Goal: Find specific page/section: Find specific page/section

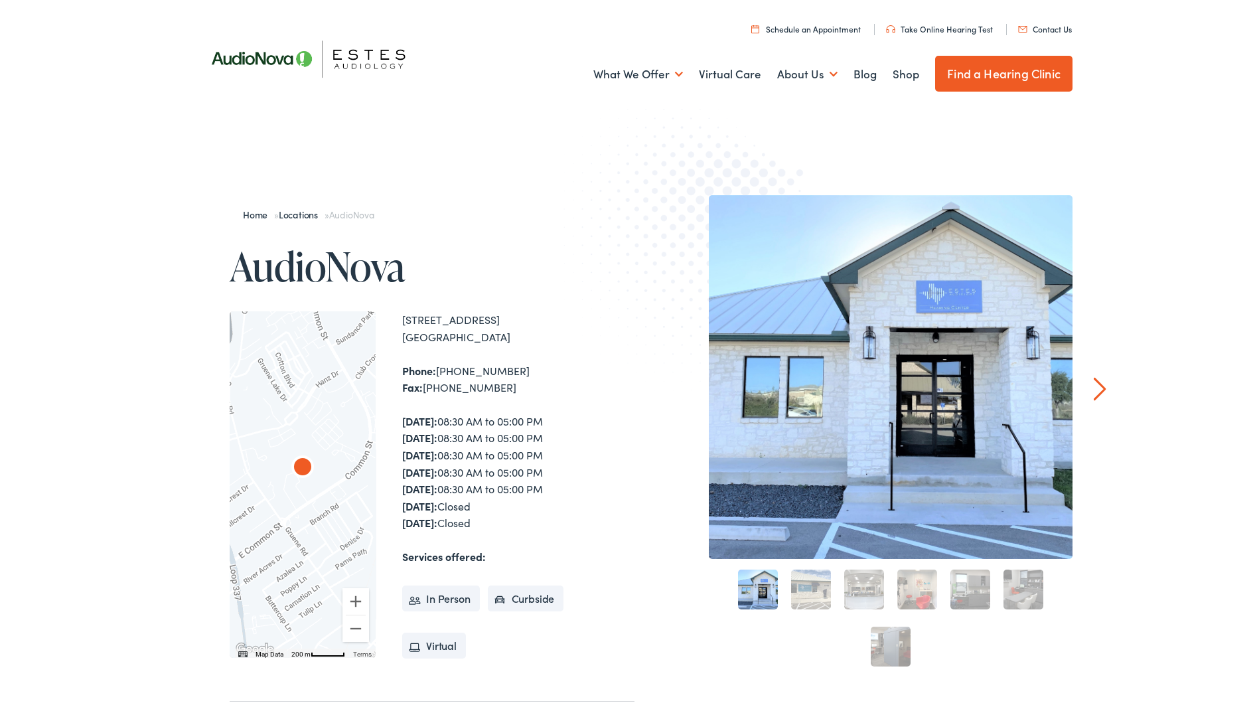
drag, startPoint x: 799, startPoint y: 593, endPoint x: 807, endPoint y: 591, distance: 8.2
click at [799, 592] on link "2" at bounding box center [811, 587] width 40 height 40
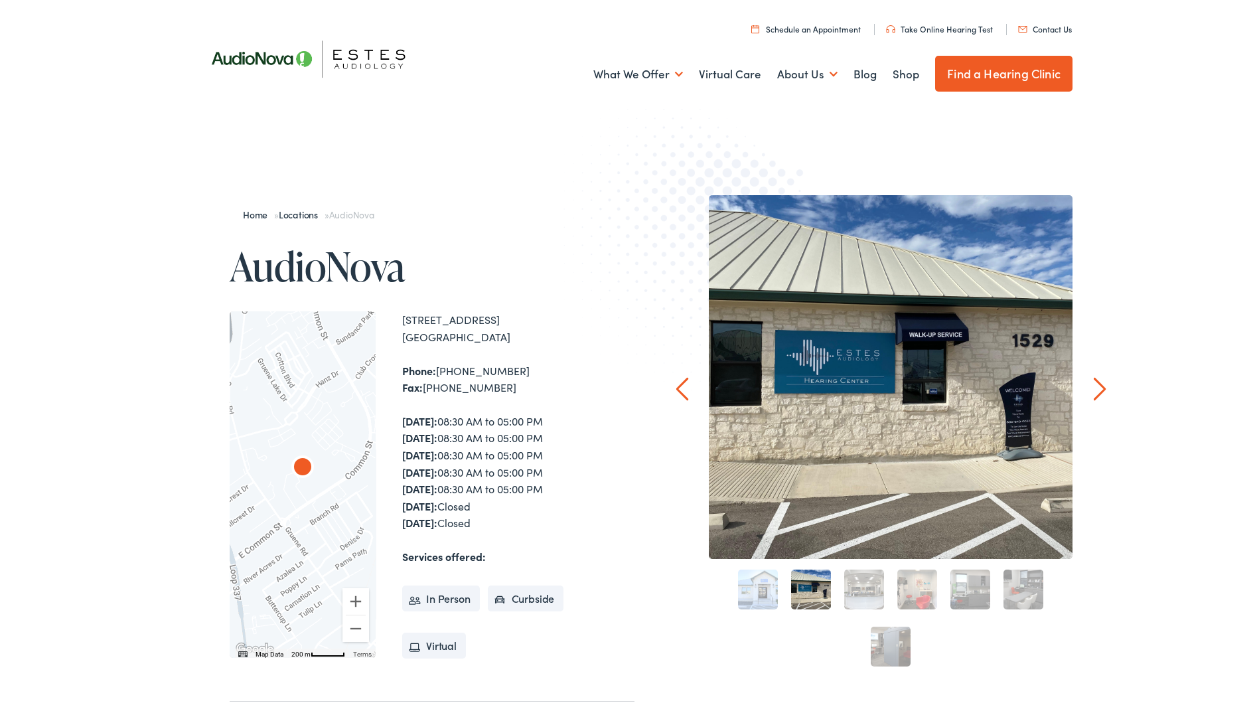
click at [859, 585] on link "3" at bounding box center [864, 587] width 40 height 40
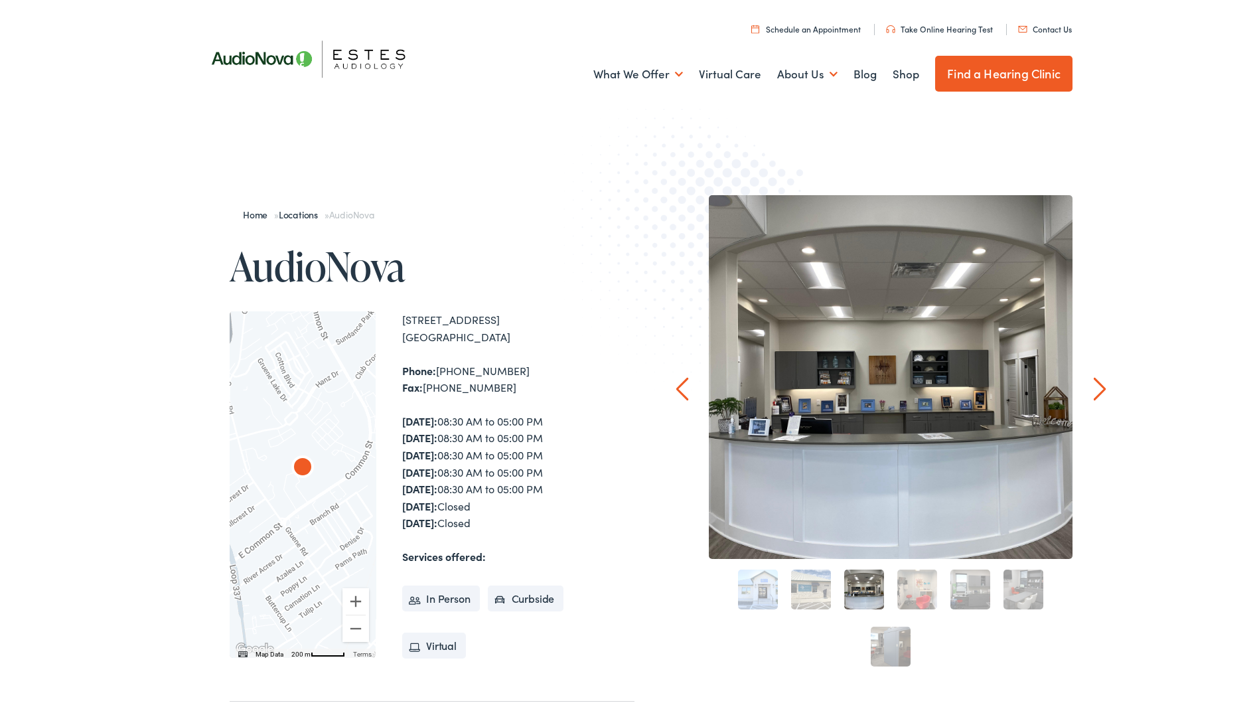
click at [812, 590] on link "2" at bounding box center [811, 587] width 40 height 40
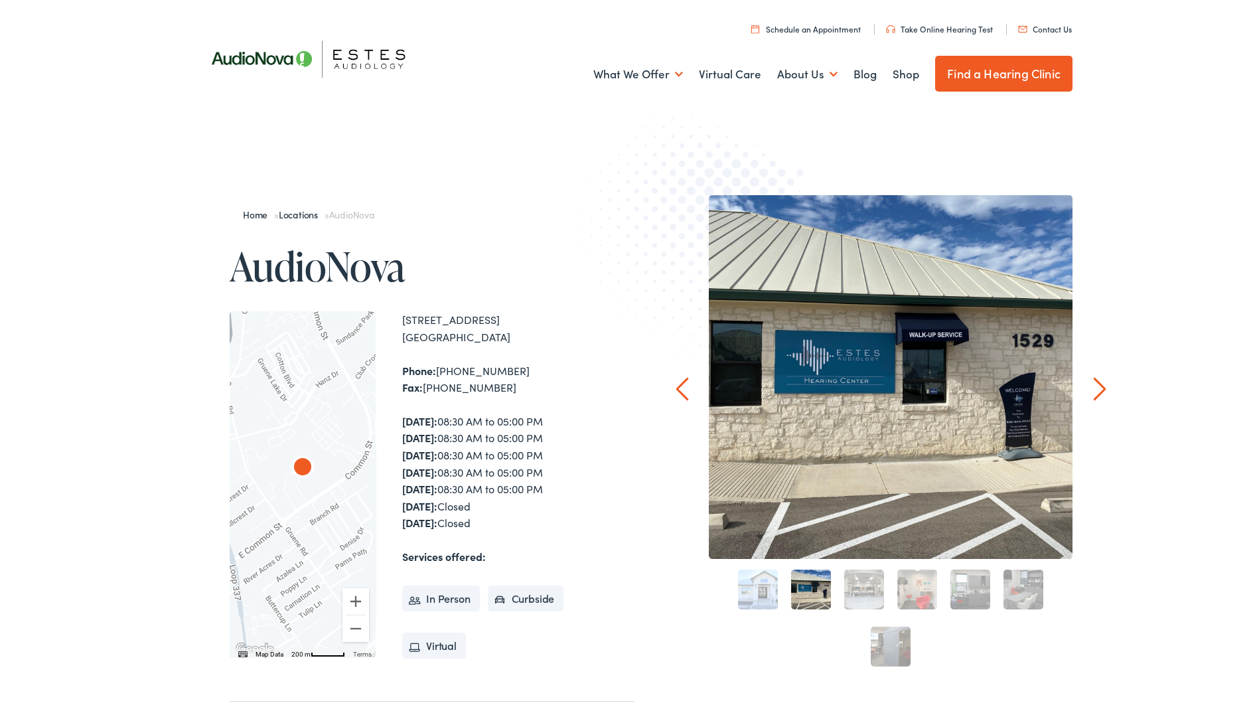
click at [862, 587] on link "3" at bounding box center [864, 587] width 40 height 40
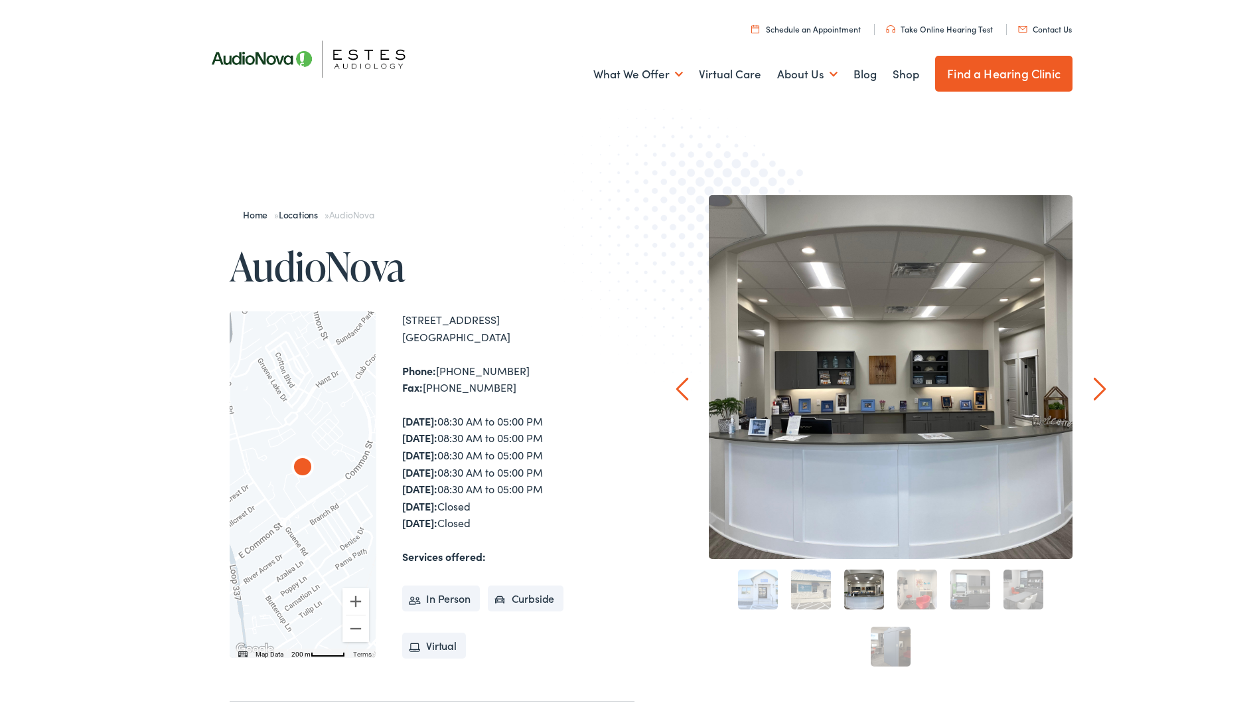
click at [902, 591] on link "4" at bounding box center [918, 587] width 40 height 40
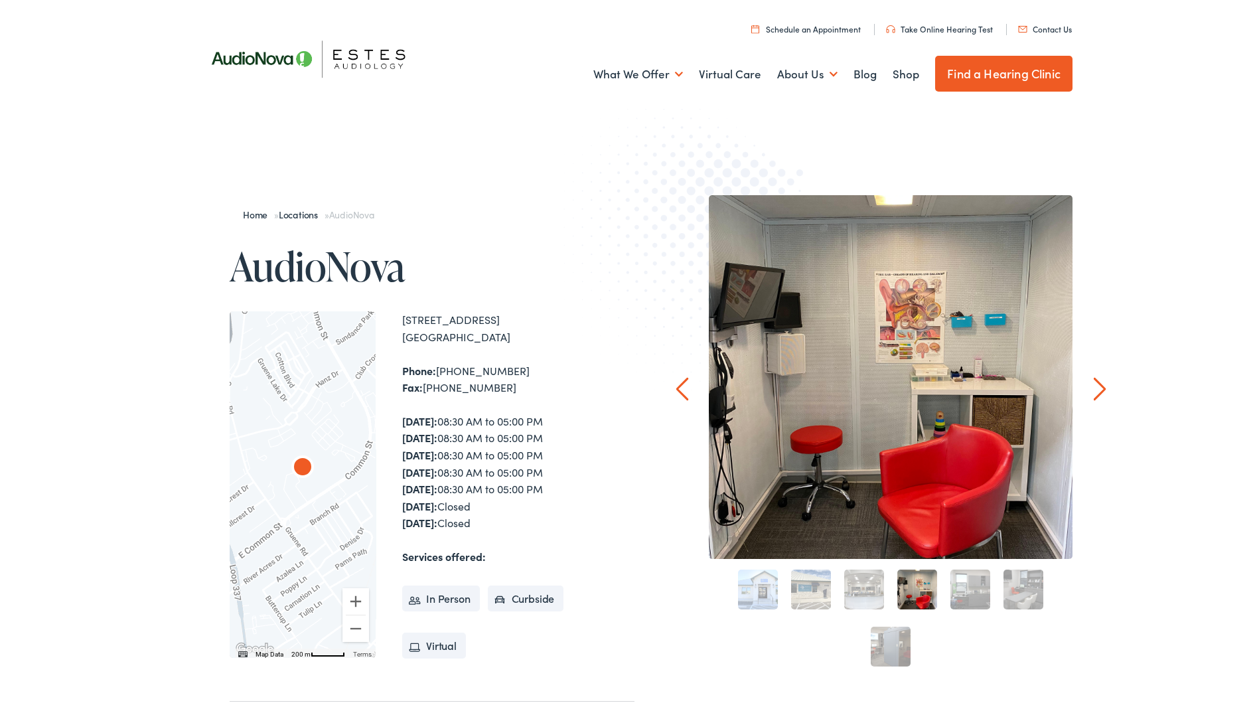
click at [954, 593] on link "5" at bounding box center [971, 587] width 40 height 40
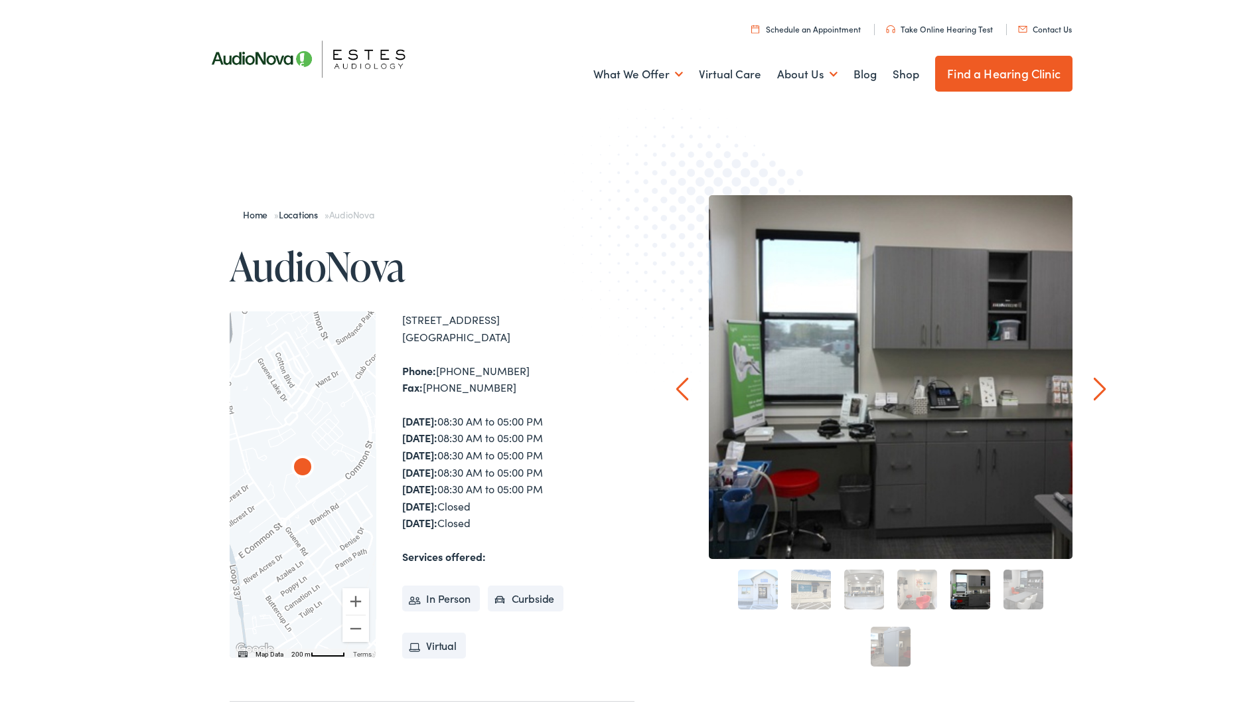
click at [1042, 584] on div "6" at bounding box center [1023, 586] width 53 height 53
click at [1034, 592] on link "6" at bounding box center [1024, 587] width 40 height 40
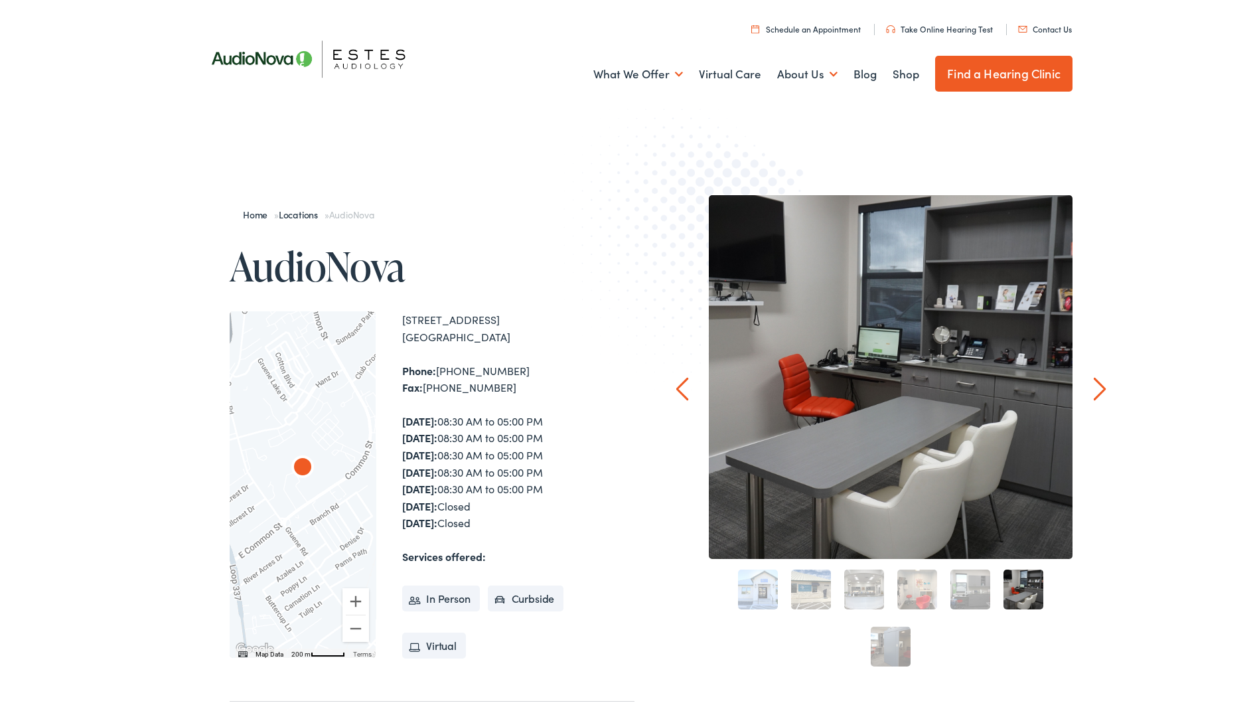
click at [887, 654] on link "7" at bounding box center [891, 644] width 40 height 40
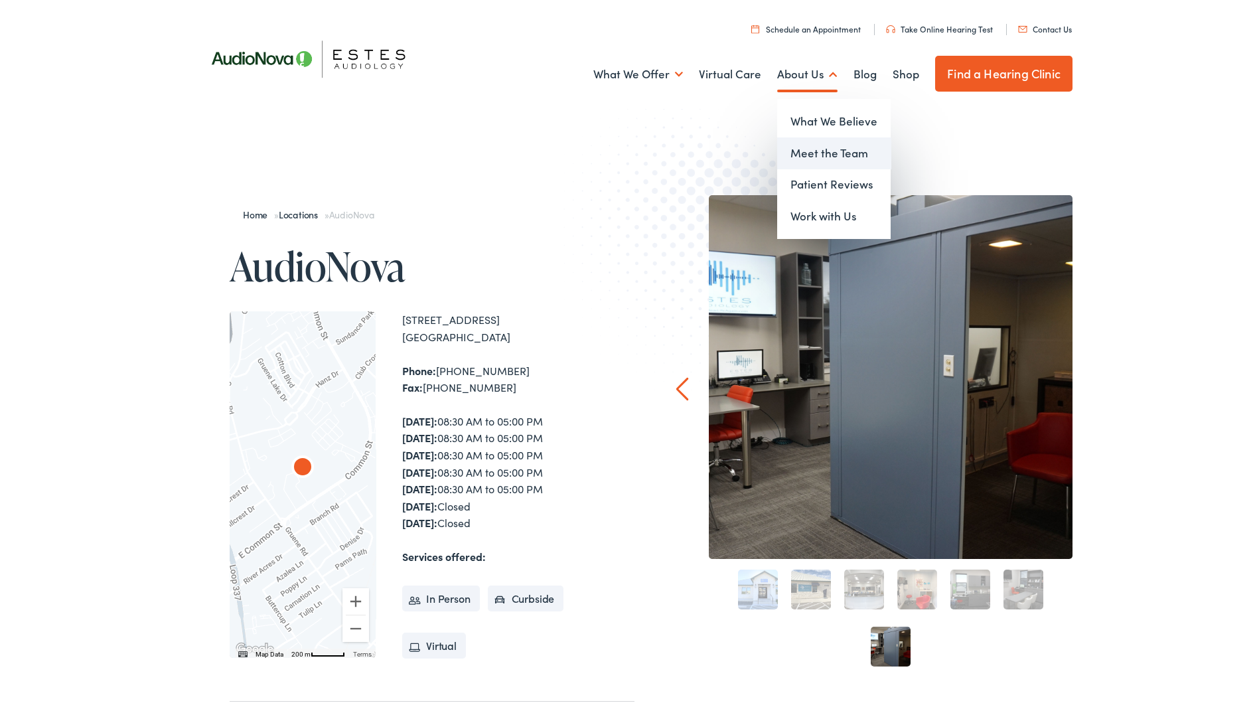
click at [834, 153] on link "Meet the Team" at bounding box center [834, 151] width 114 height 32
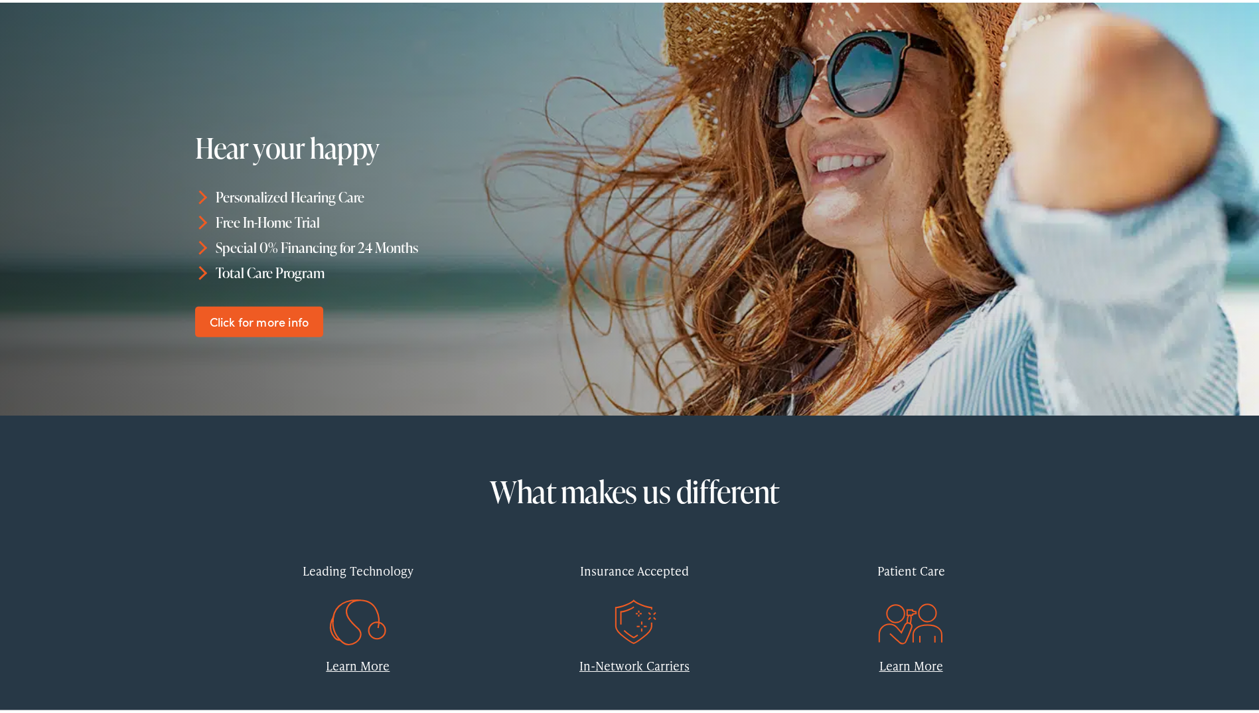
scroll to position [133, 0]
